Goal: Task Accomplishment & Management: Complete application form

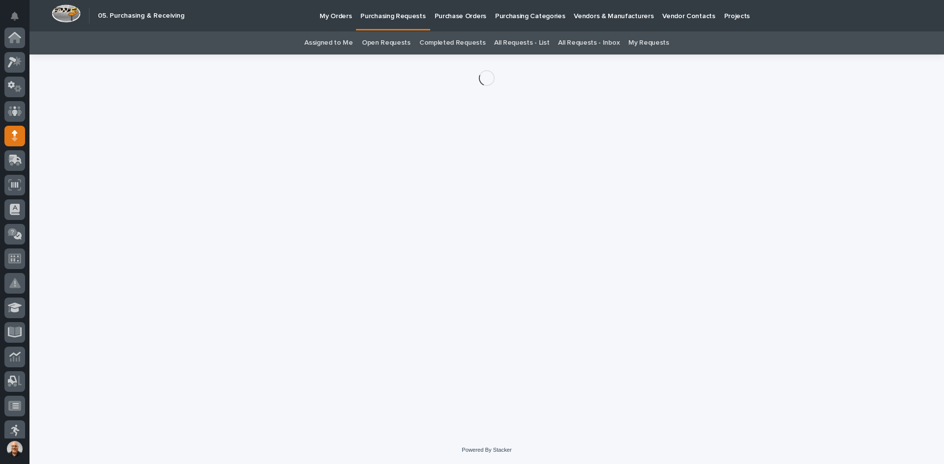
scroll to position [98, 0]
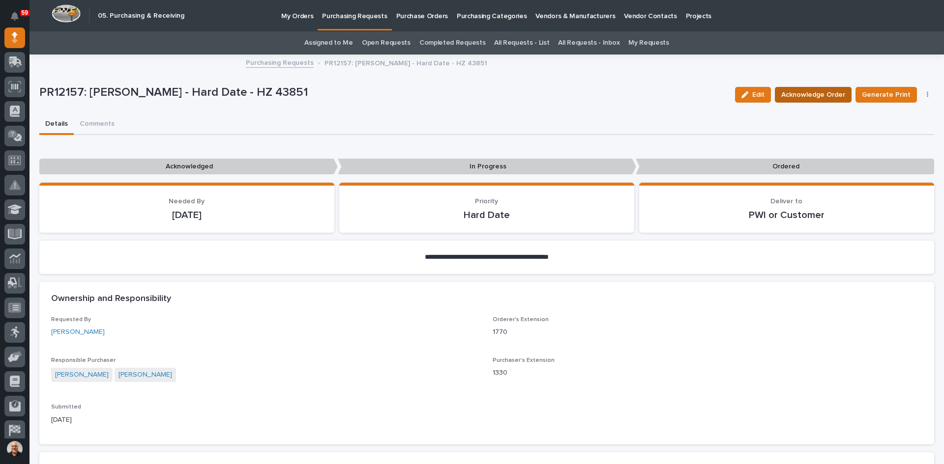
click at [807, 91] on span "Acknowledge Order" at bounding box center [813, 95] width 64 height 12
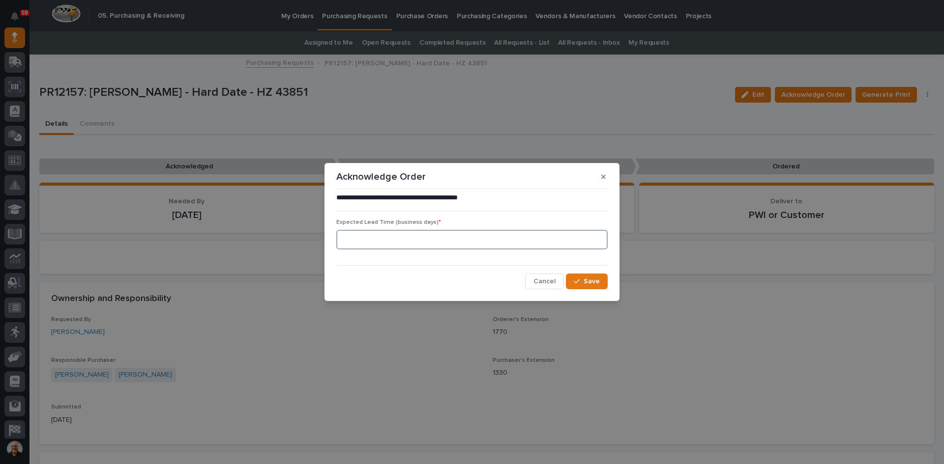
click at [345, 240] on input at bounding box center [471, 240] width 271 height 20
type input "5"
click at [586, 277] on span "Save" at bounding box center [591, 281] width 16 height 9
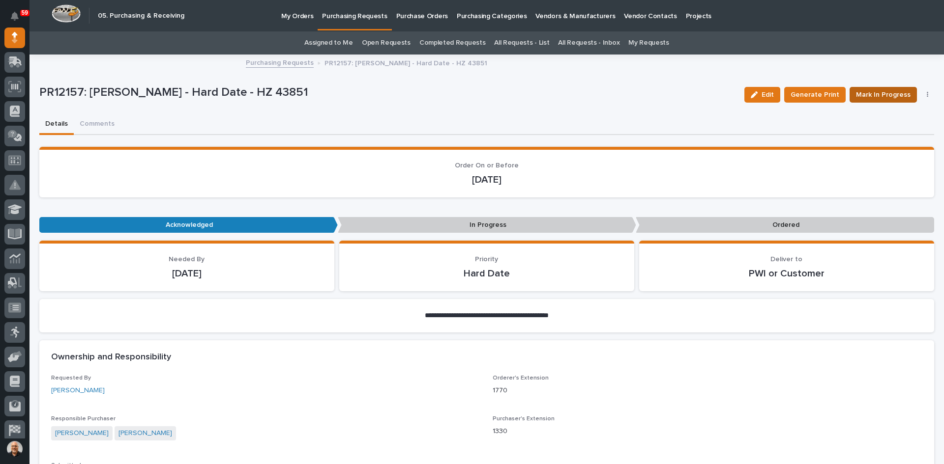
click at [873, 95] on span "Mark In Progress" at bounding box center [883, 95] width 55 height 12
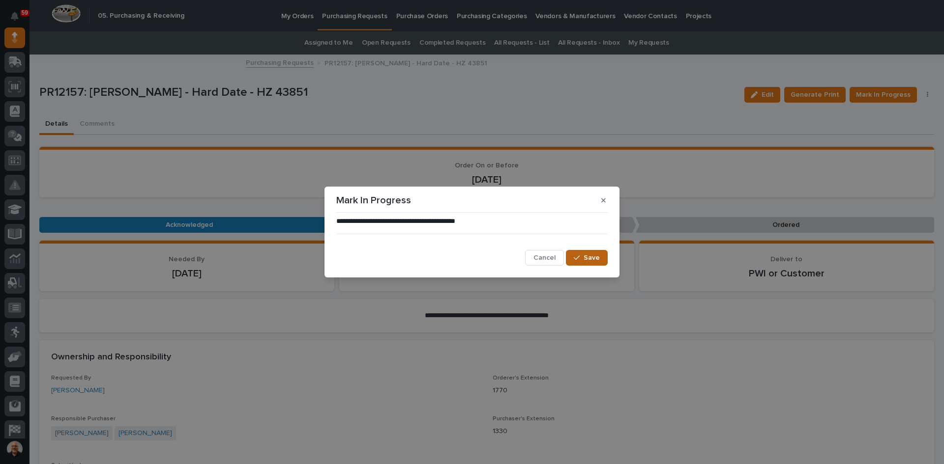
click at [586, 259] on span "Save" at bounding box center [591, 258] width 16 height 9
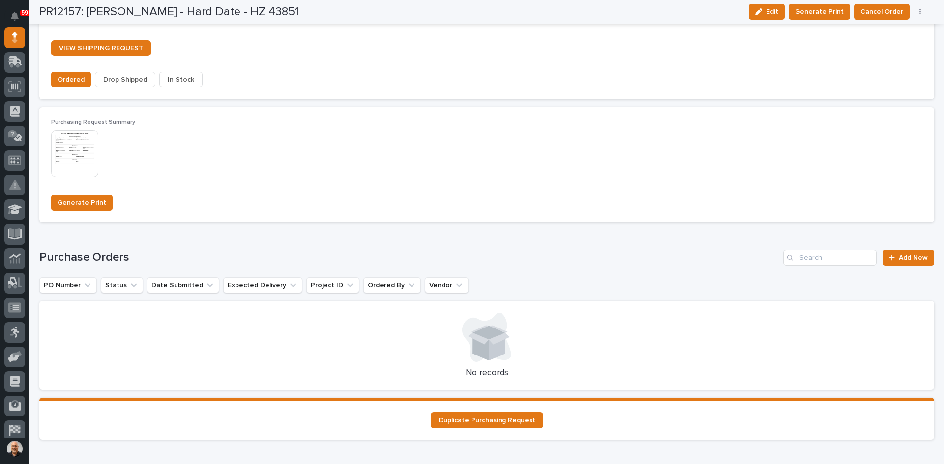
scroll to position [836, 0]
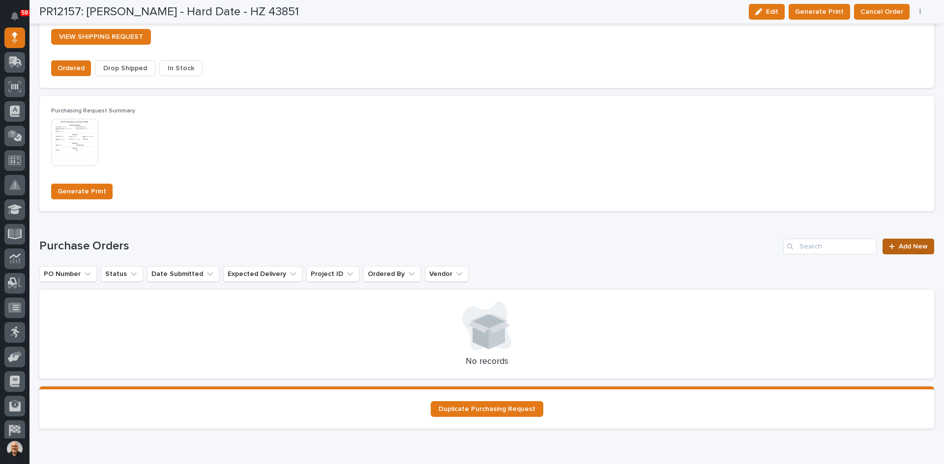
click at [900, 250] on span "Add New" at bounding box center [912, 246] width 29 height 7
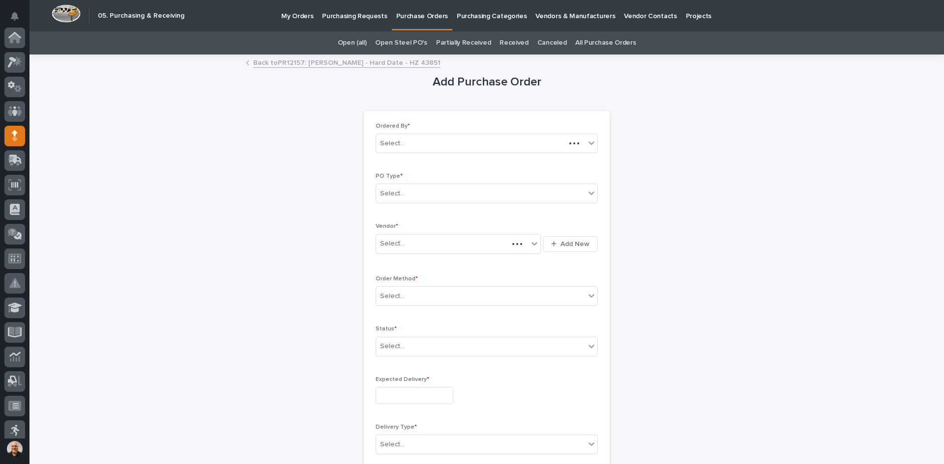
scroll to position [98, 0]
click at [413, 192] on div "Select..." at bounding box center [480, 194] width 209 height 16
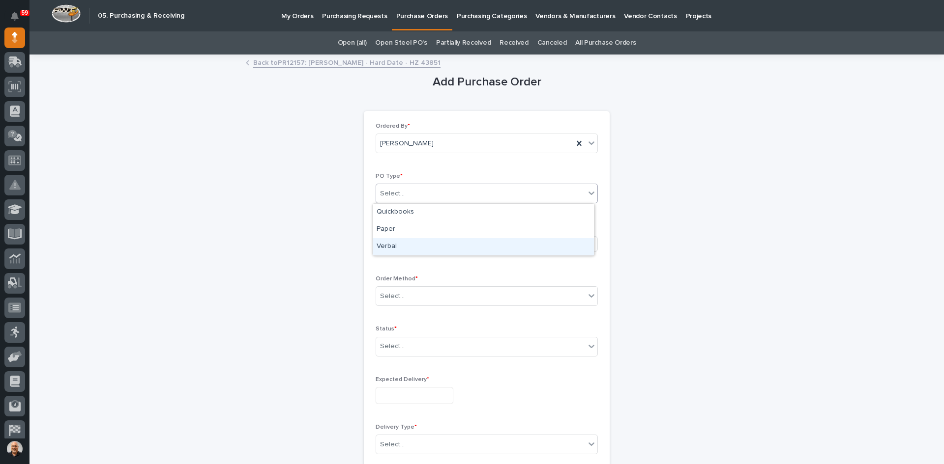
click at [395, 244] on div "Verbal" at bounding box center [483, 246] width 221 height 17
click at [408, 245] on div "Select..." at bounding box center [452, 244] width 152 height 16
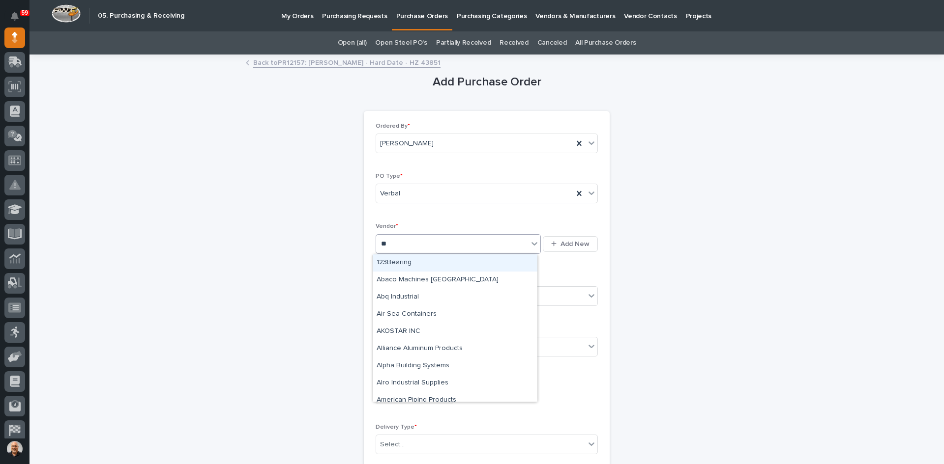
type input "***"
click at [428, 259] on div "InMotion Controls Inc" at bounding box center [455, 263] width 165 height 17
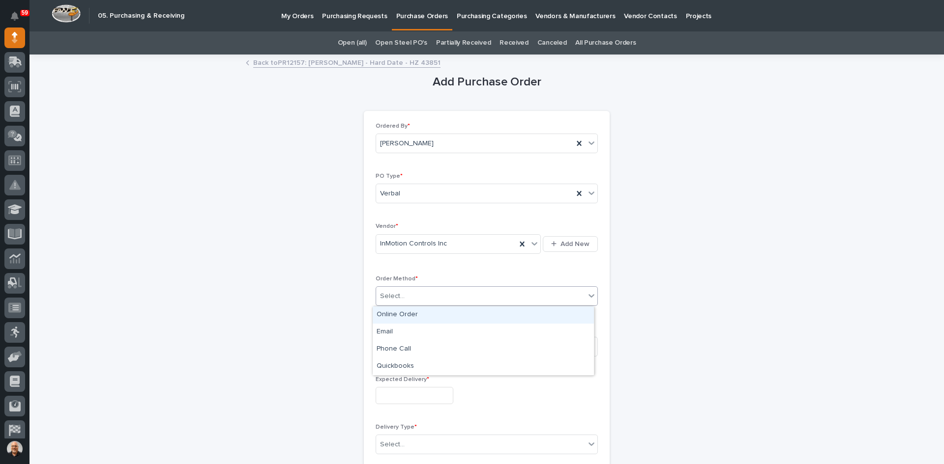
click at [408, 294] on div "Select..." at bounding box center [480, 297] width 209 height 16
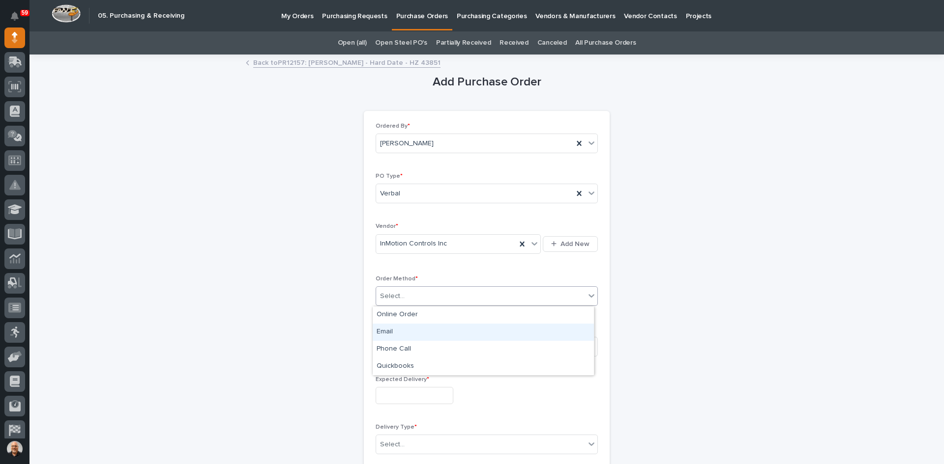
click at [394, 333] on div "Email" at bounding box center [483, 332] width 221 height 17
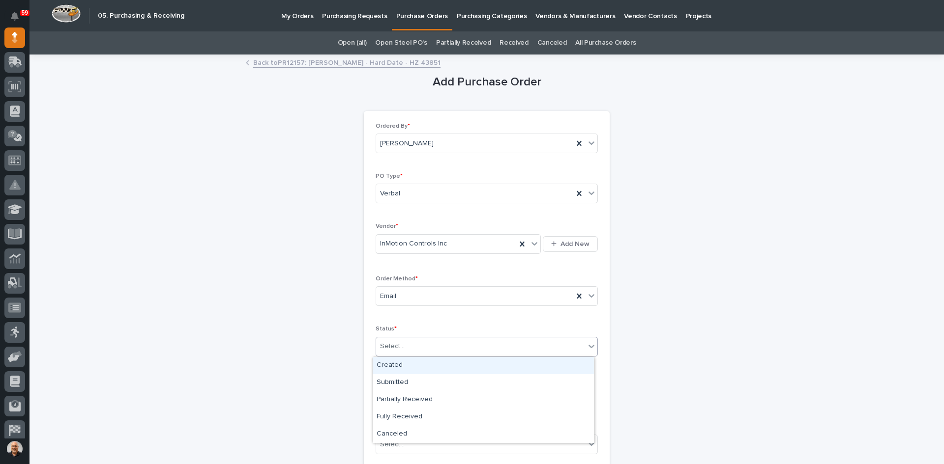
click at [403, 346] on div "Select..." at bounding box center [480, 347] width 209 height 16
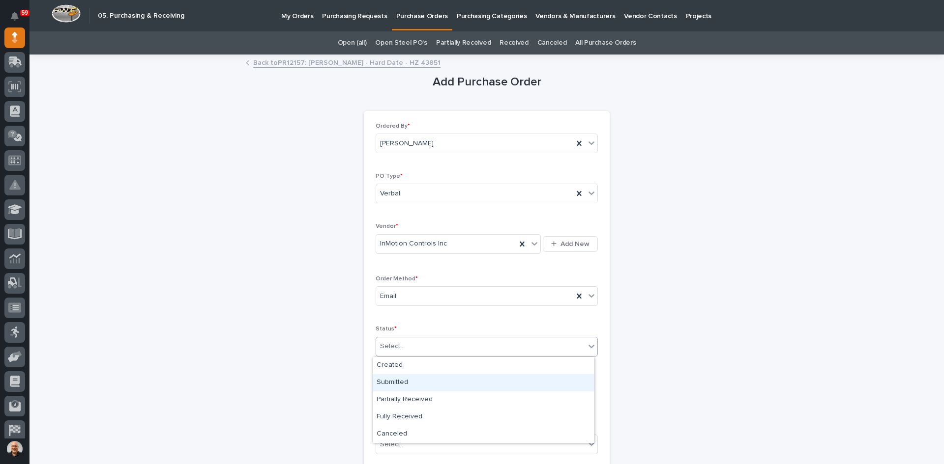
click at [391, 381] on div "Submitted" at bounding box center [483, 383] width 221 height 17
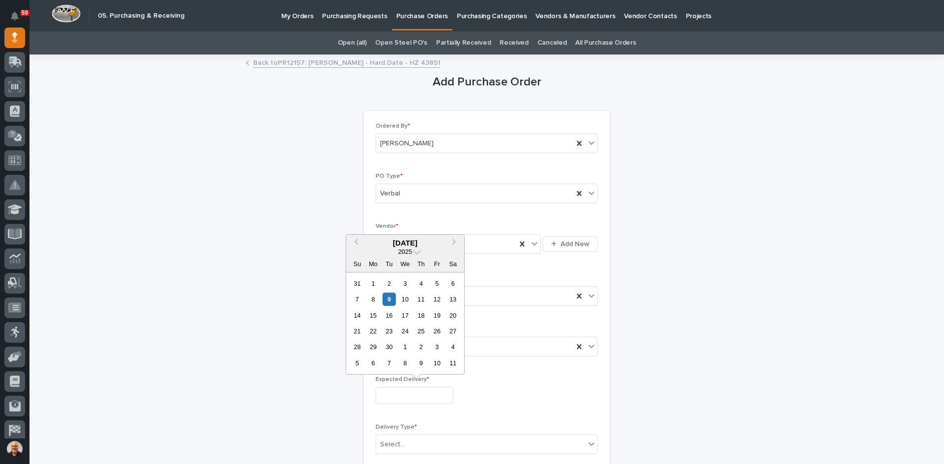
click at [405, 394] on input "text" at bounding box center [415, 395] width 78 height 17
click at [391, 315] on div "16" at bounding box center [388, 315] width 13 height 13
type input "**********"
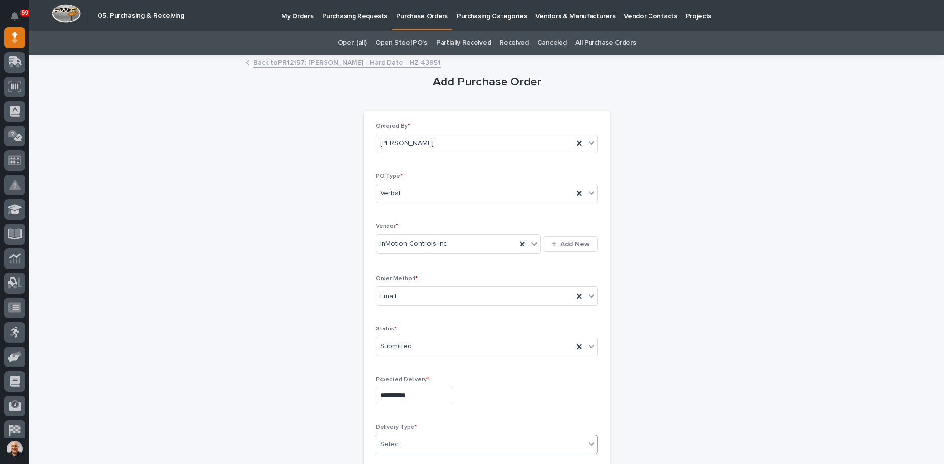
click at [406, 443] on div "Select..." at bounding box center [480, 445] width 209 height 16
click at [400, 425] on div "Drop Ship" at bounding box center [483, 425] width 221 height 17
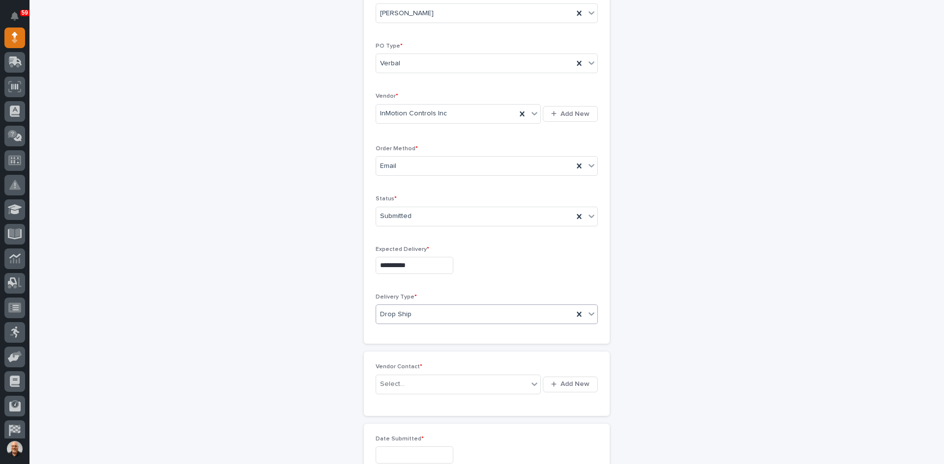
scroll to position [147, 0]
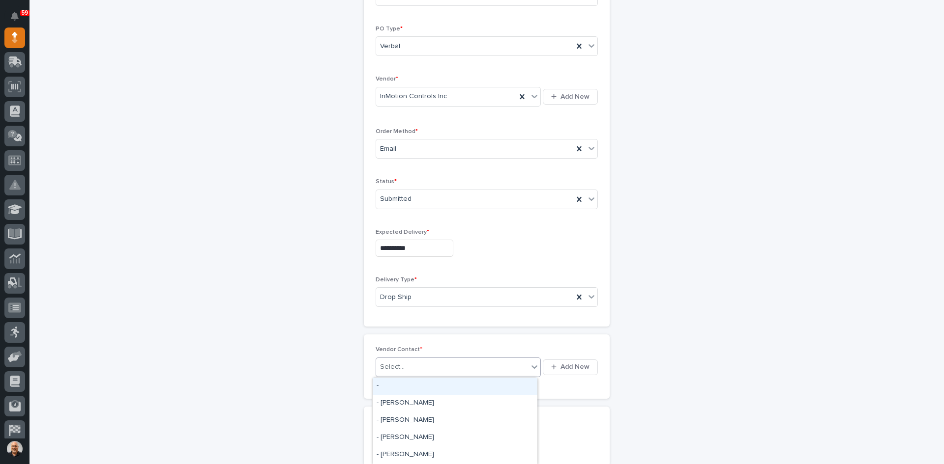
click at [404, 363] on div "Select..." at bounding box center [452, 367] width 152 height 16
type input "***"
click at [441, 386] on div "InMotion Controls Inc - [PERSON_NAME]" at bounding box center [455, 386] width 165 height 17
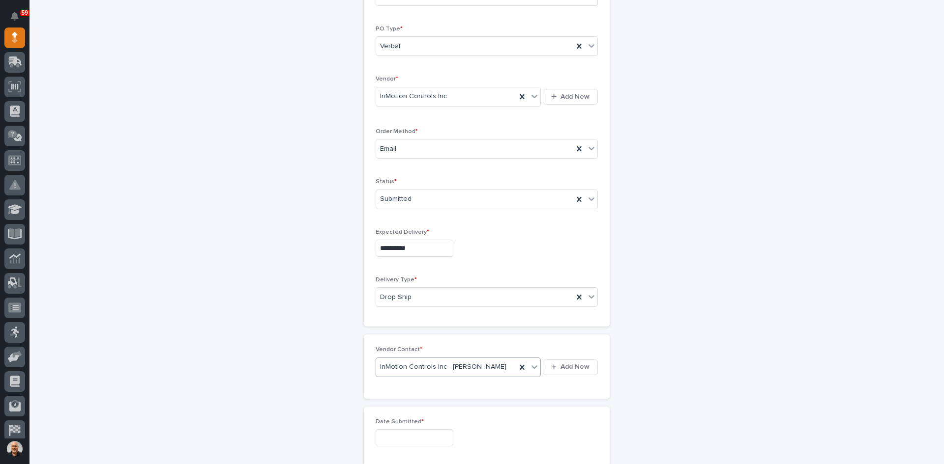
click at [410, 434] on input "text" at bounding box center [415, 438] width 78 height 17
click at [387, 344] on div "9" at bounding box center [388, 341] width 13 height 13
type input "**********"
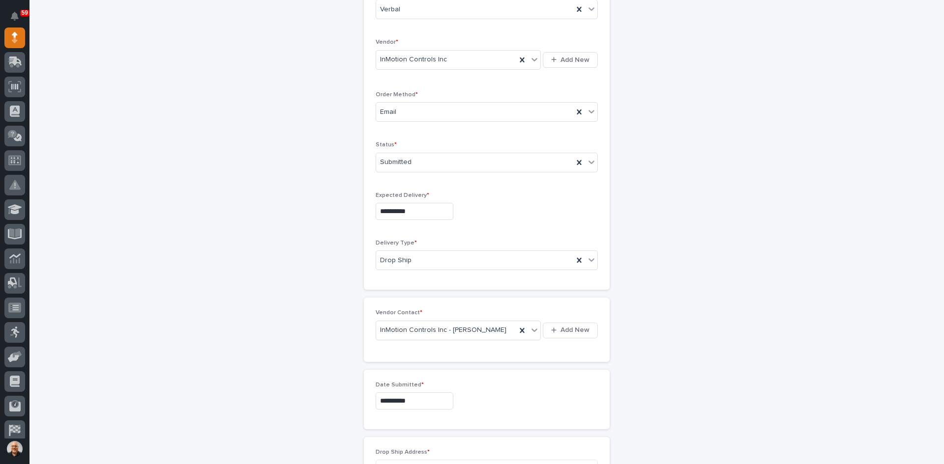
scroll to position [295, 0]
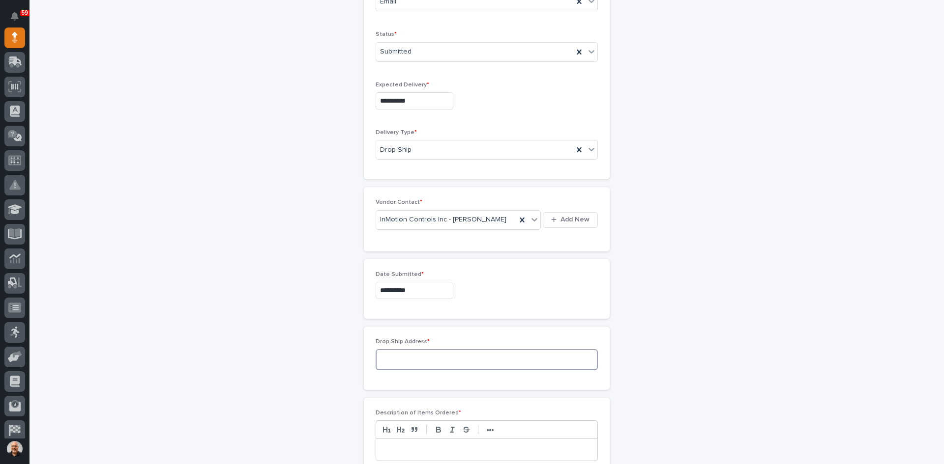
click at [376, 353] on textarea at bounding box center [487, 359] width 222 height 21
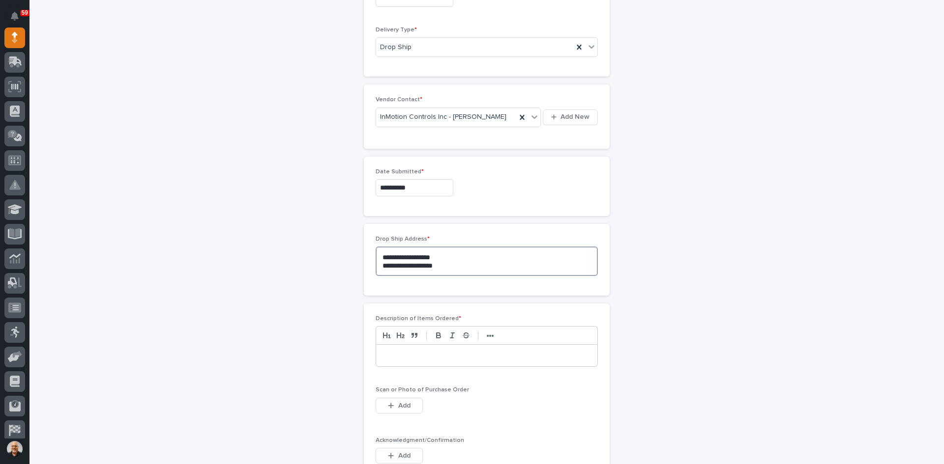
scroll to position [442, 0]
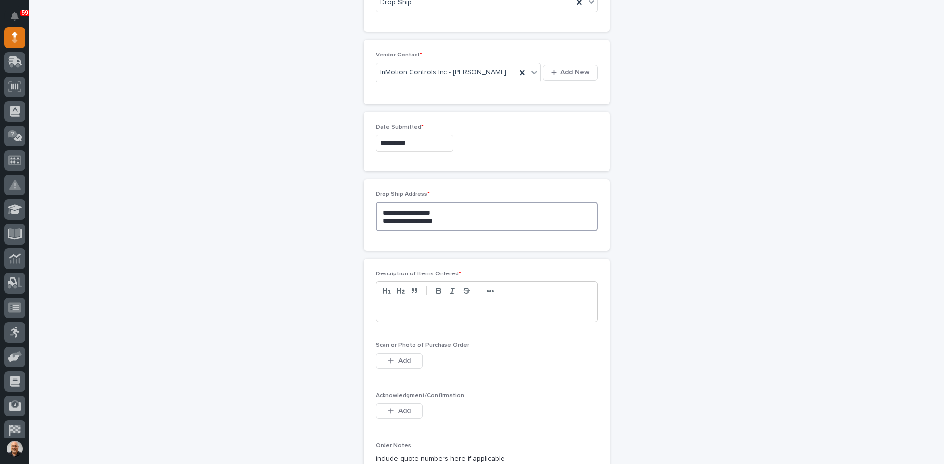
type textarea "**********"
click at [386, 309] on p at bounding box center [486, 311] width 206 height 10
click at [404, 361] on span "Add" at bounding box center [404, 361] width 12 height 9
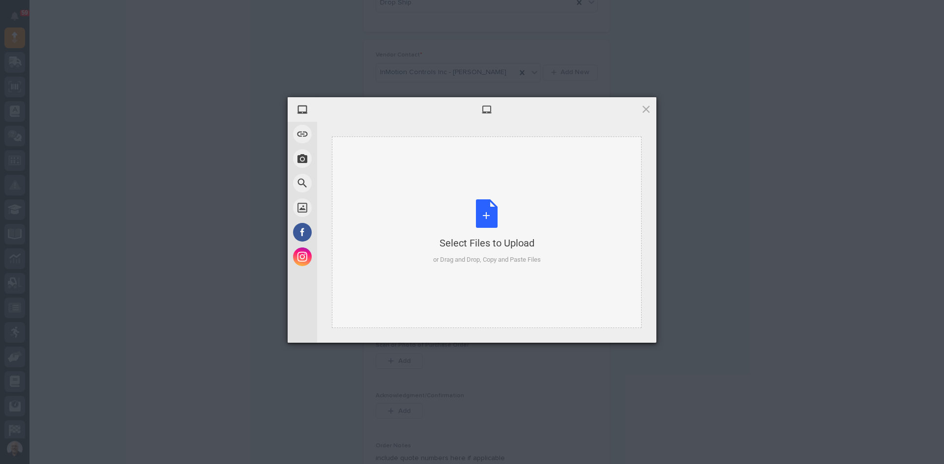
click at [453, 194] on div "Select Files to Upload or Drag and Drop, Copy and Paste Files" at bounding box center [487, 233] width 310 height 192
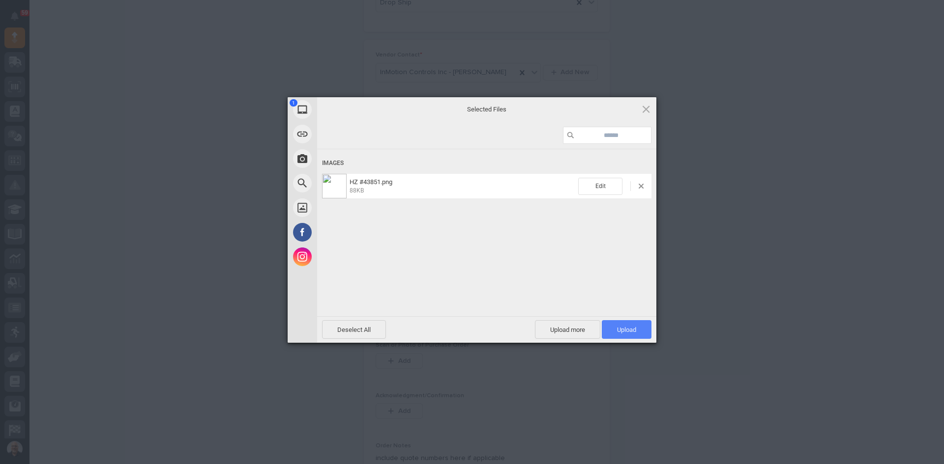
click at [631, 329] on span "Upload 1" at bounding box center [626, 329] width 19 height 7
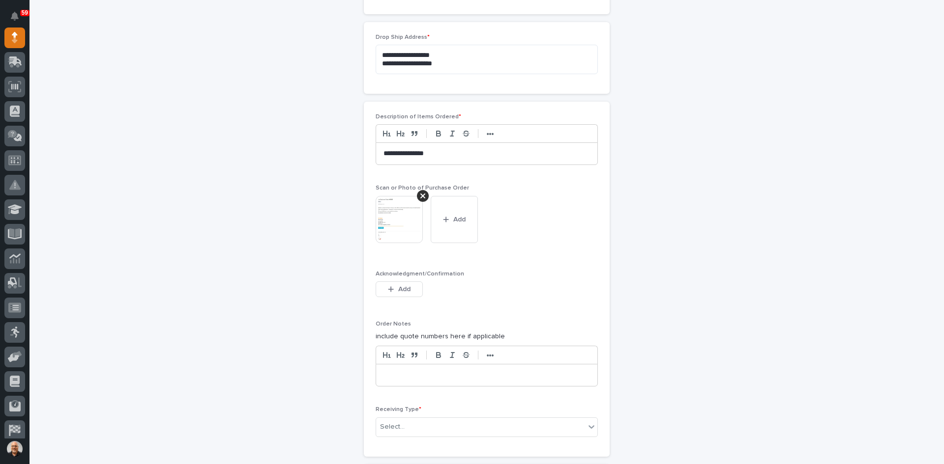
scroll to position [657, 0]
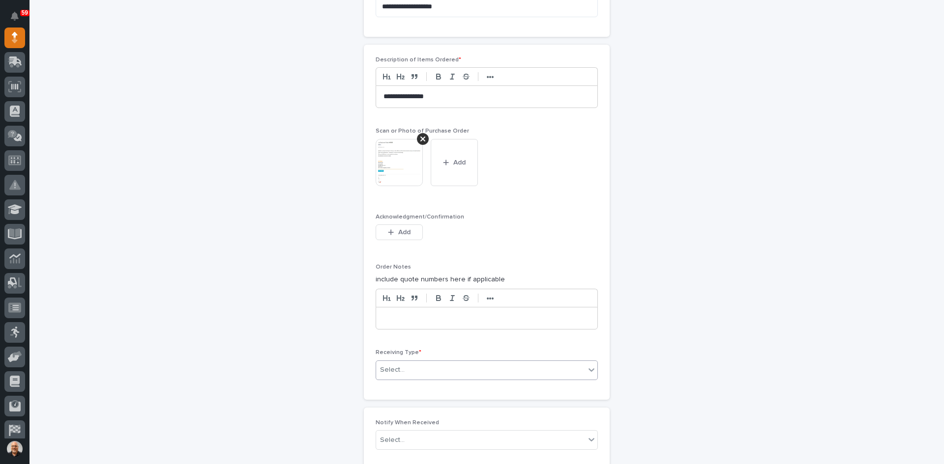
click at [408, 371] on div "Select..." at bounding box center [480, 370] width 209 height 16
click at [388, 454] on div "Other" at bounding box center [483, 458] width 221 height 17
click at [386, 444] on textarea at bounding box center [487, 441] width 222 height 21
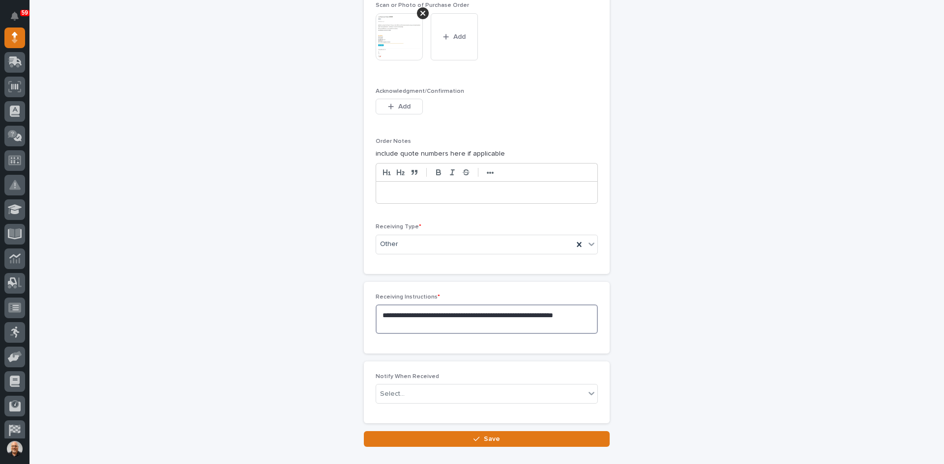
scroll to position [804, 0]
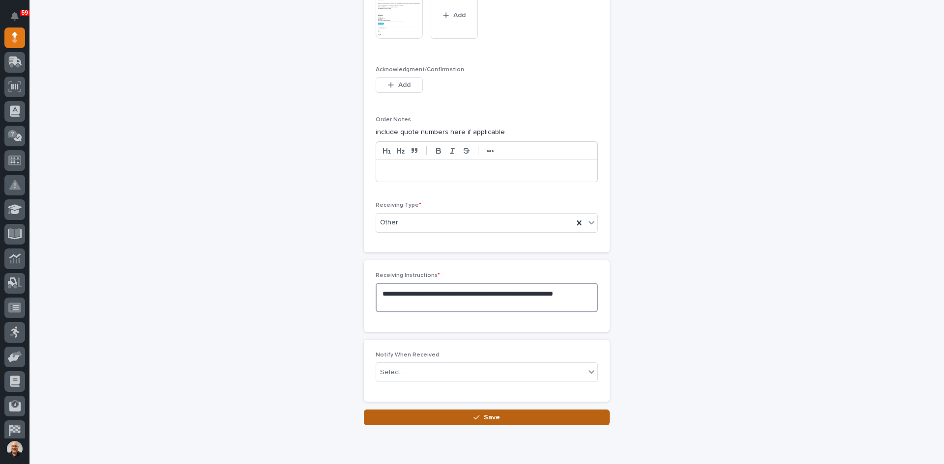
type textarea "**********"
click at [488, 413] on button "Save" at bounding box center [487, 418] width 246 height 16
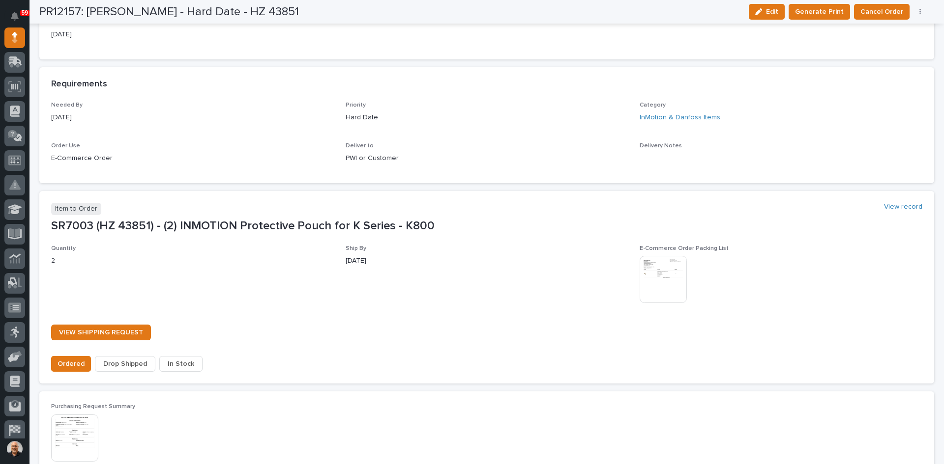
scroll to position [541, 0]
click at [126, 364] on span "Drop Shipped" at bounding box center [125, 363] width 44 height 12
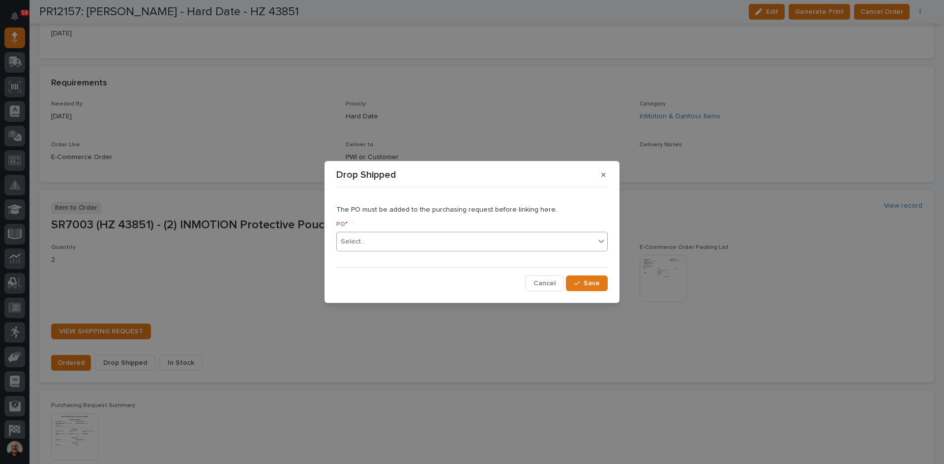
click at [370, 235] on div "Select..." at bounding box center [466, 242] width 258 height 16
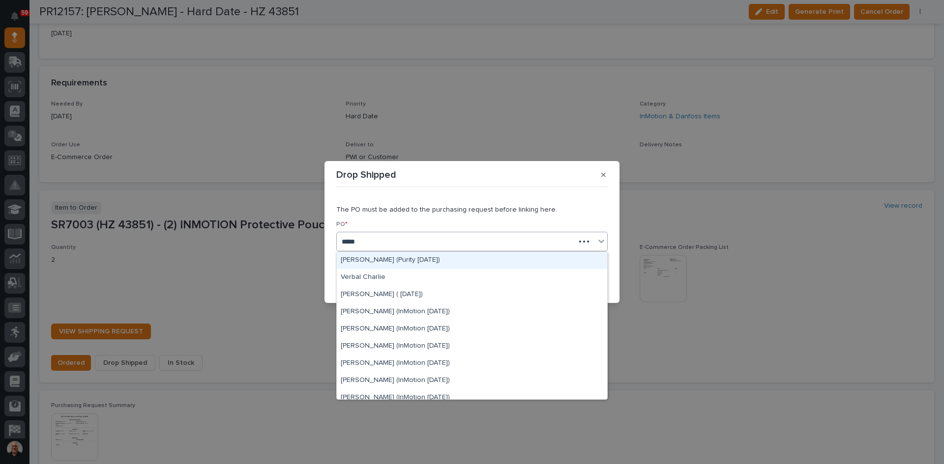
type input "******"
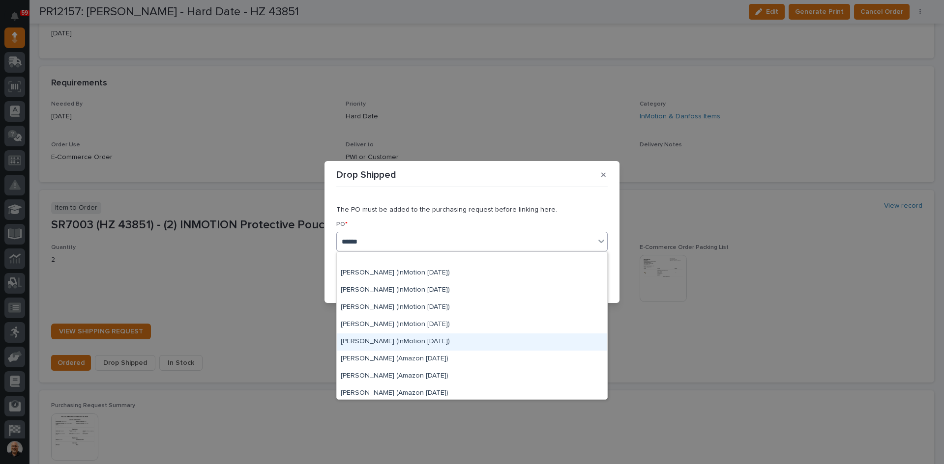
scroll to position [836, 0]
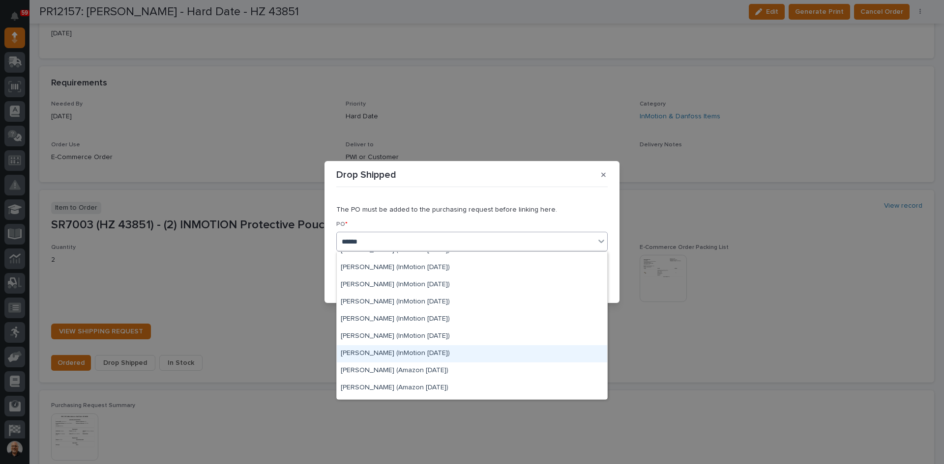
click at [382, 350] on div "[PERSON_NAME] (InMotion [DATE])" at bounding box center [472, 354] width 270 height 17
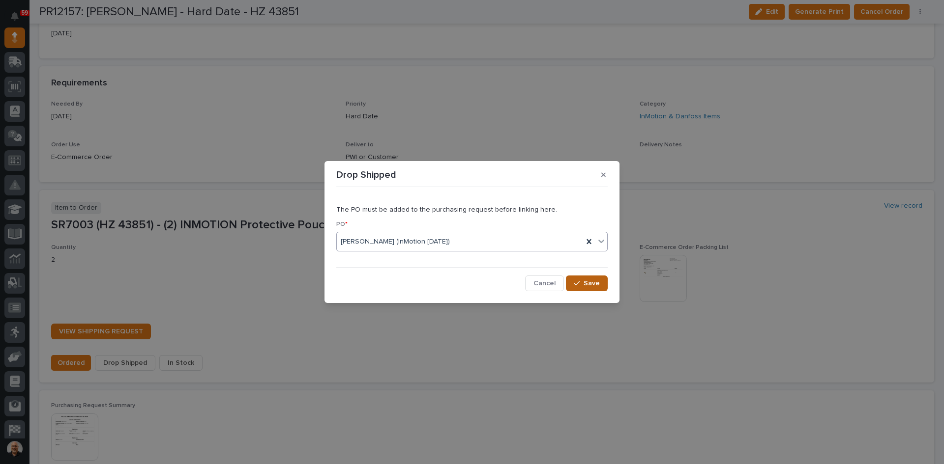
click at [590, 284] on span "Save" at bounding box center [591, 283] width 16 height 9
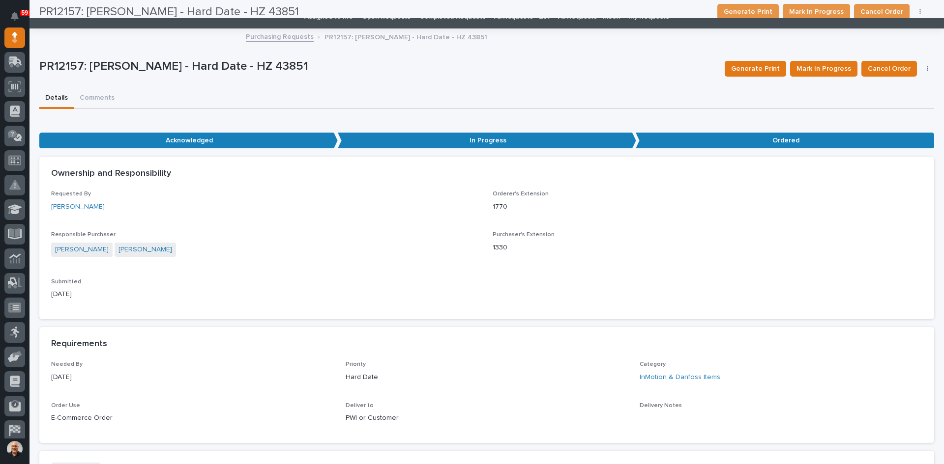
scroll to position [0, 0]
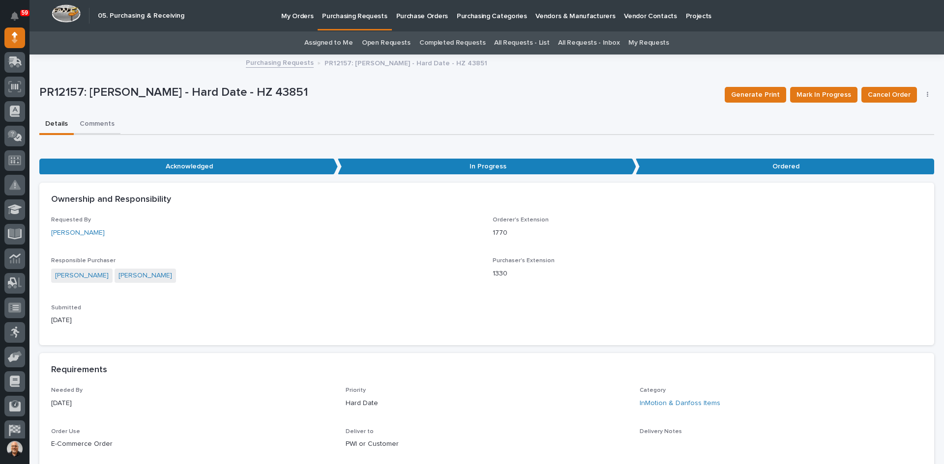
click at [90, 122] on button "Comments" at bounding box center [97, 125] width 47 height 21
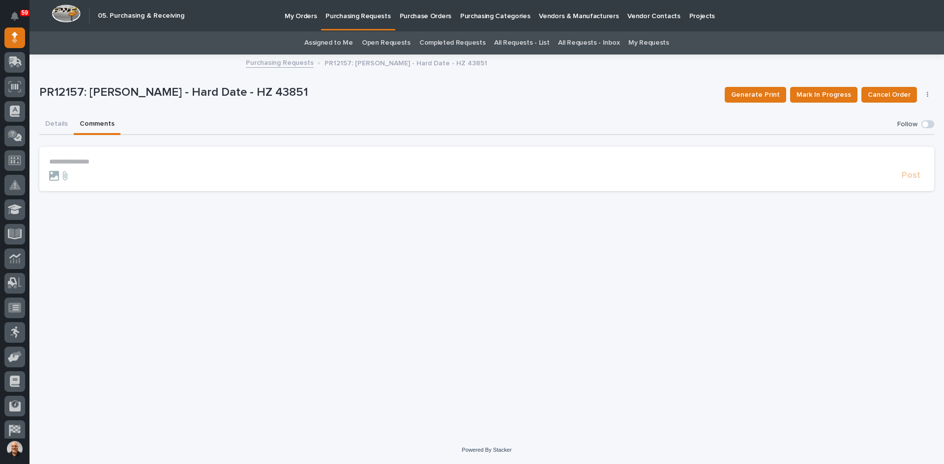
click at [67, 159] on p "**********" at bounding box center [486, 162] width 875 height 8
click at [75, 173] on span "[PERSON_NAME]" at bounding box center [79, 176] width 55 height 7
click at [103, 164] on p "**********" at bounding box center [486, 163] width 875 height 10
click at [121, 198] on span "[PERSON_NAME]" at bounding box center [127, 197] width 55 height 7
click at [150, 163] on p "**********" at bounding box center [486, 163] width 875 height 10
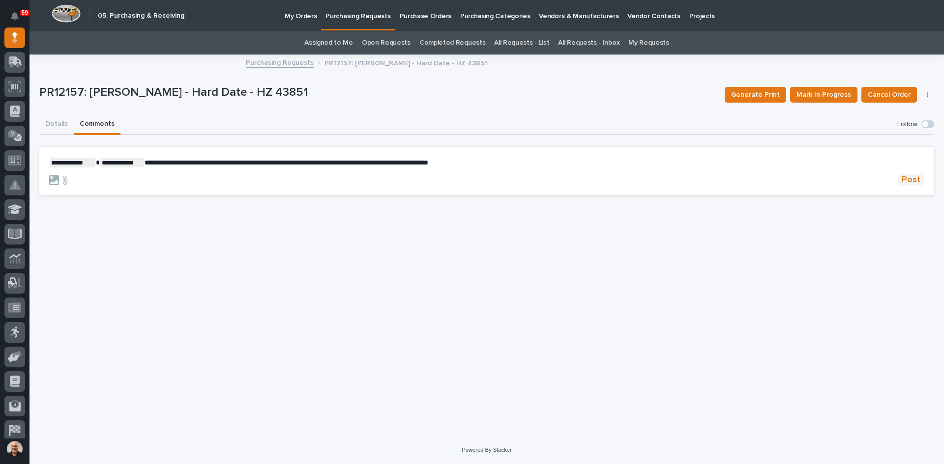
click at [912, 176] on span "Post" at bounding box center [910, 179] width 19 height 11
